Goal: Use online tool/utility: Use online tool/utility

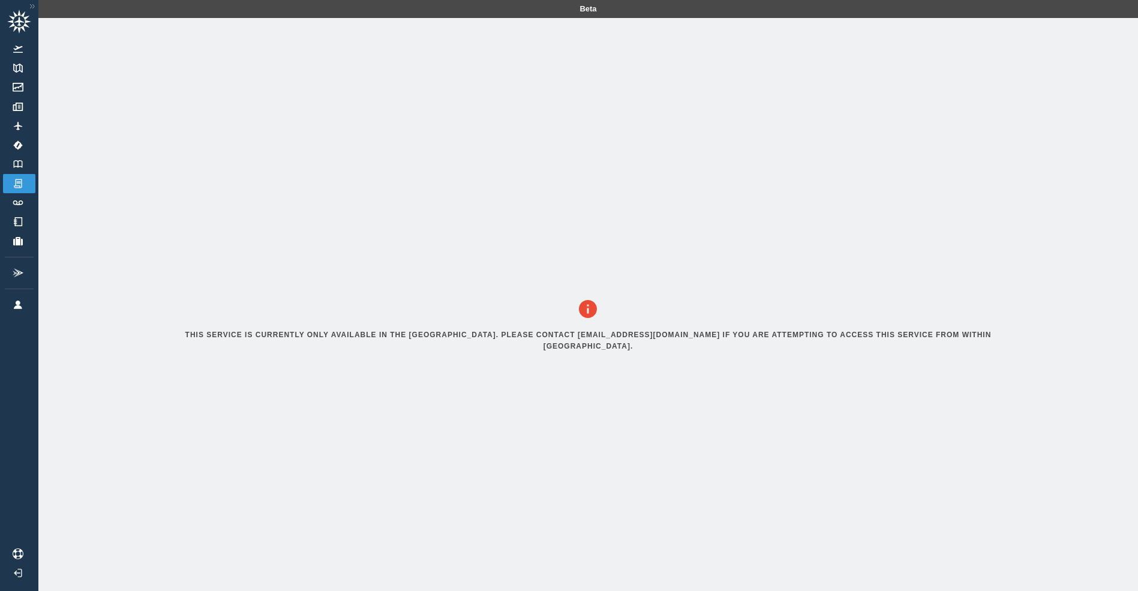
click at [10, 21] on icon at bounding box center [19, 22] width 24 height 24
click at [20, 200] on img at bounding box center [17, 202] width 13 height 5
